Goal: Task Accomplishment & Management: Manage account settings

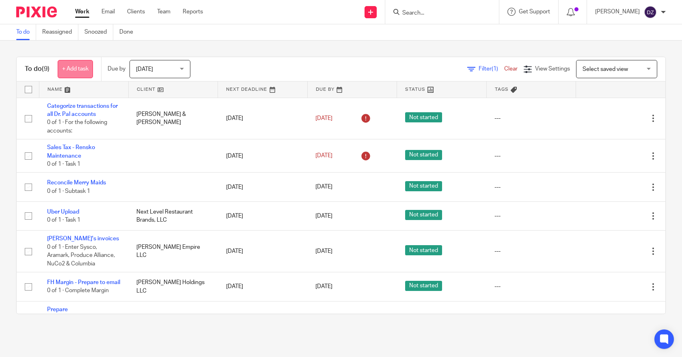
click at [76, 67] on link "+ Add task" at bounding box center [75, 69] width 35 height 18
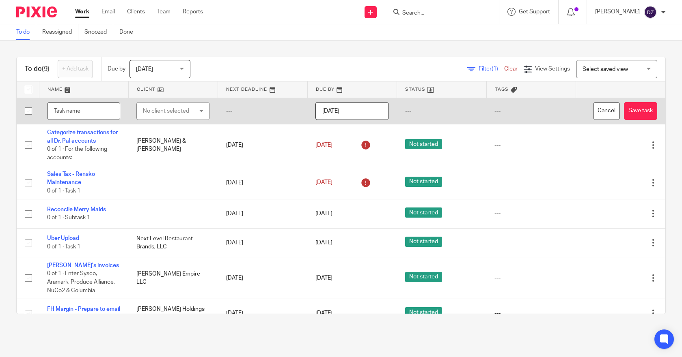
click at [65, 112] on input "text" at bounding box center [83, 111] width 73 height 18
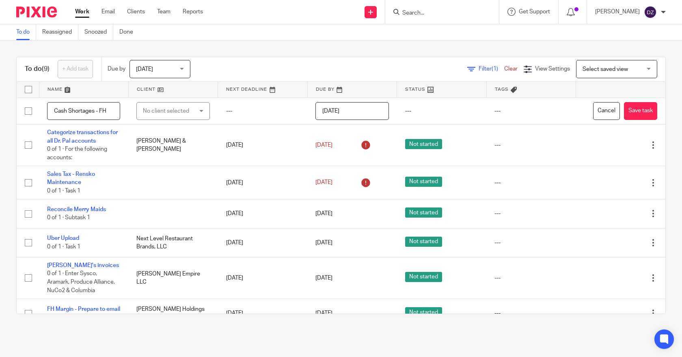
type input "Cash Shortages - FH"
click at [148, 67] on span "[DATE]" at bounding box center [144, 70] width 17 height 6
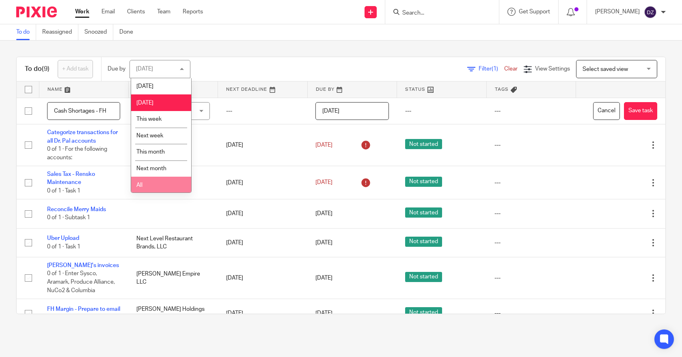
click at [142, 185] on span "All" at bounding box center [139, 186] width 6 height 6
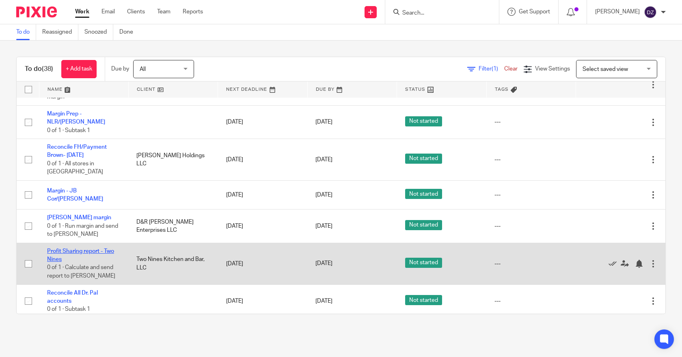
scroll to position [915, 0]
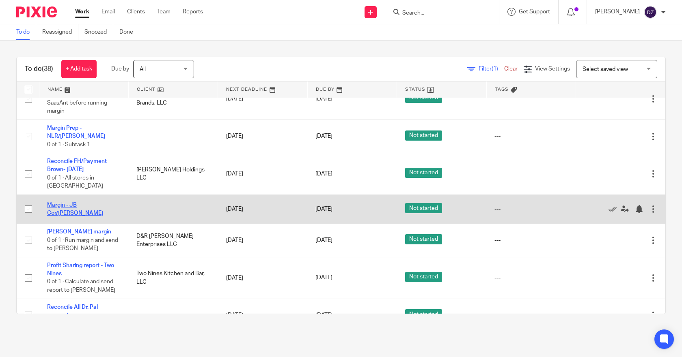
click at [84, 202] on link "Margin - JB Cor/TG Romulus" at bounding box center [75, 209] width 56 height 14
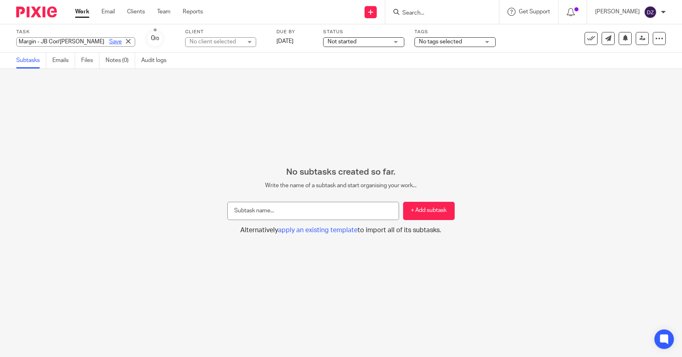
click at [91, 41] on div "Margin - JB Cor/TG Romulus Save Margin - JB Cor/TG Romulus" at bounding box center [75, 41] width 119 height 9
click at [67, 43] on input "Margin - JB Cor/TG Romulus" at bounding box center [75, 41] width 119 height 9
type input "Margin - JB Cor/TG4 Romulus"
click at [109, 42] on link "Save" at bounding box center [115, 42] width 13 height 8
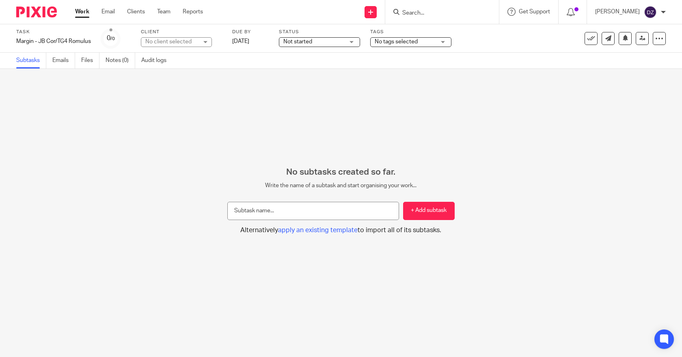
click at [82, 12] on link "Work" at bounding box center [82, 12] width 14 height 8
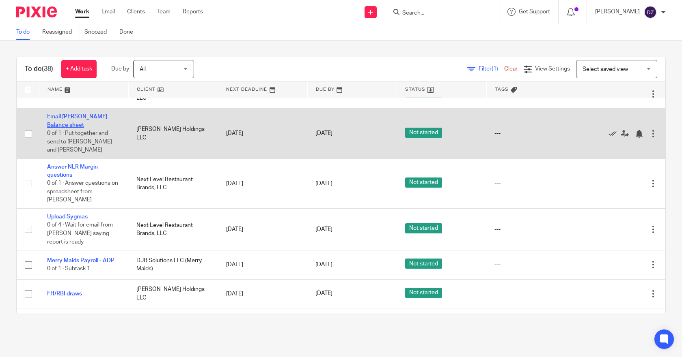
scroll to position [469, 0]
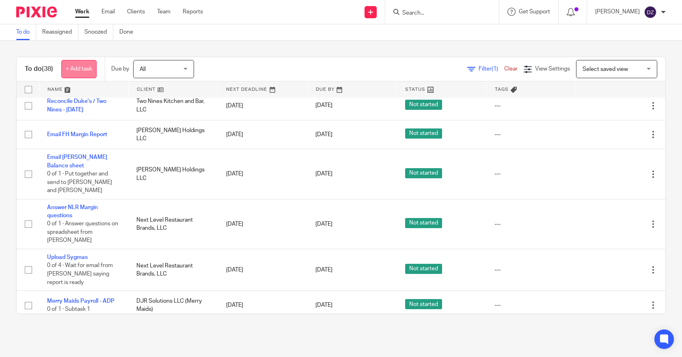
click at [82, 69] on link "+ Add task" at bounding box center [78, 69] width 35 height 18
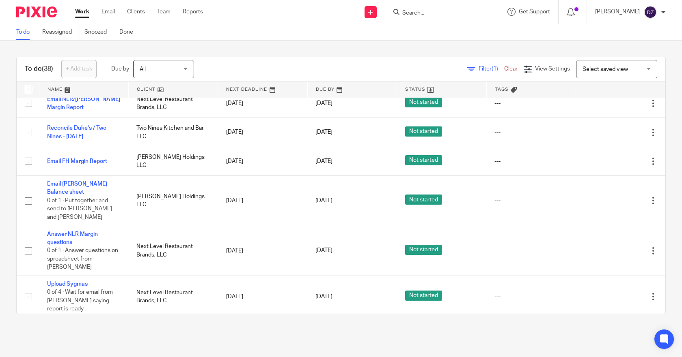
scroll to position [0, 0]
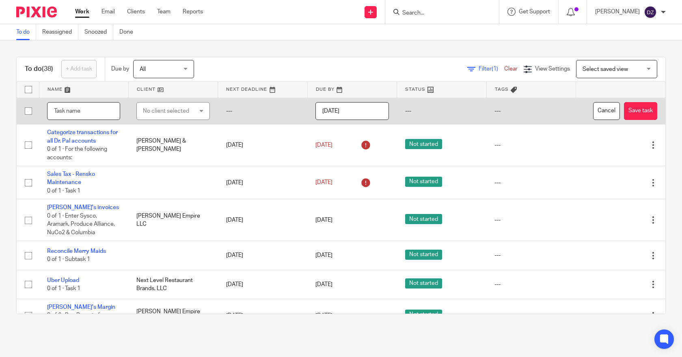
click at [71, 113] on input "text" at bounding box center [83, 111] width 73 height 18
type input "Email FH Missing Deposits"
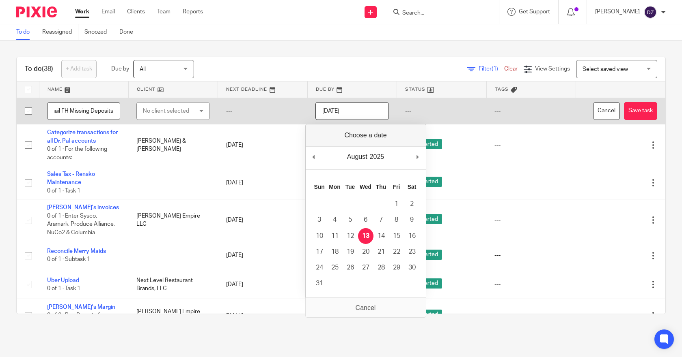
scroll to position [0, 0]
click at [354, 113] on input "[DATE]" at bounding box center [351, 111] width 73 height 18
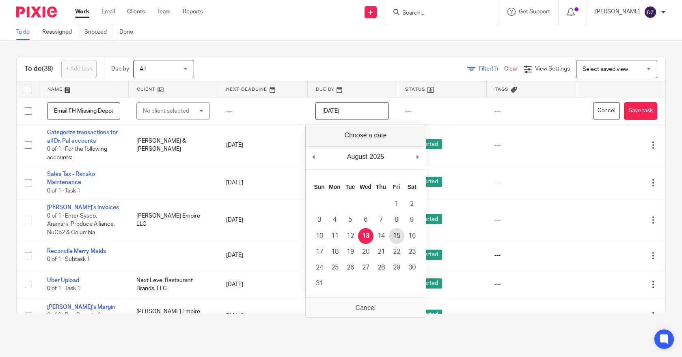
type input "2025-08-15"
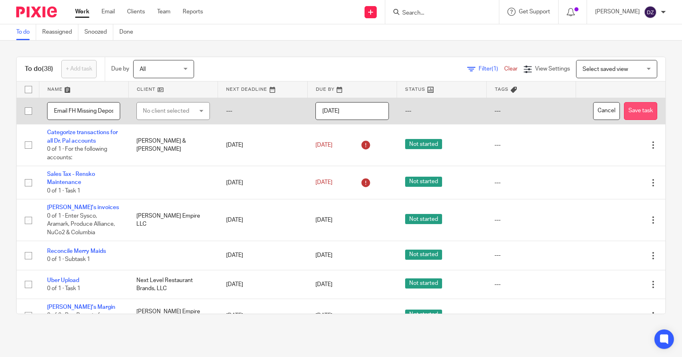
click at [624, 109] on button "Save task" at bounding box center [640, 111] width 33 height 18
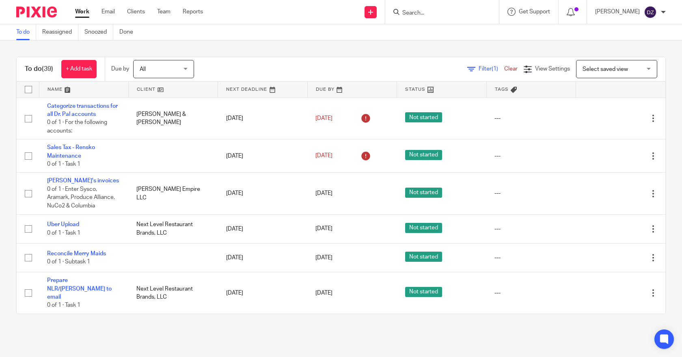
click at [183, 70] on span "All" at bounding box center [161, 68] width 43 height 17
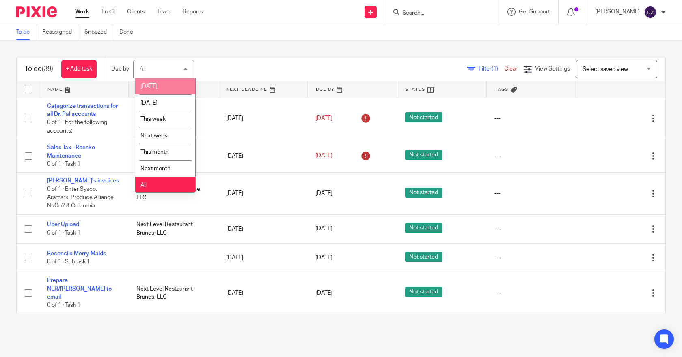
click at [148, 83] on li "[DATE]" at bounding box center [165, 86] width 60 height 17
